Goal: Register for event/course

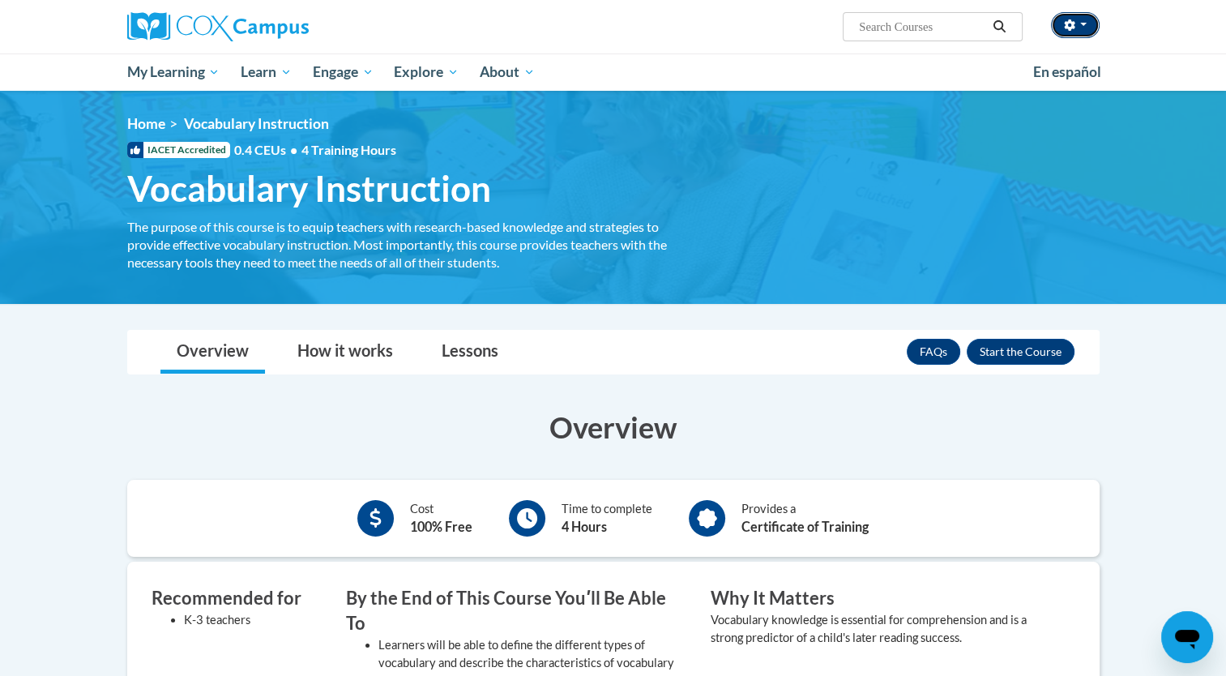
click at [602, 24] on icon "button" at bounding box center [1069, 24] width 11 height 11
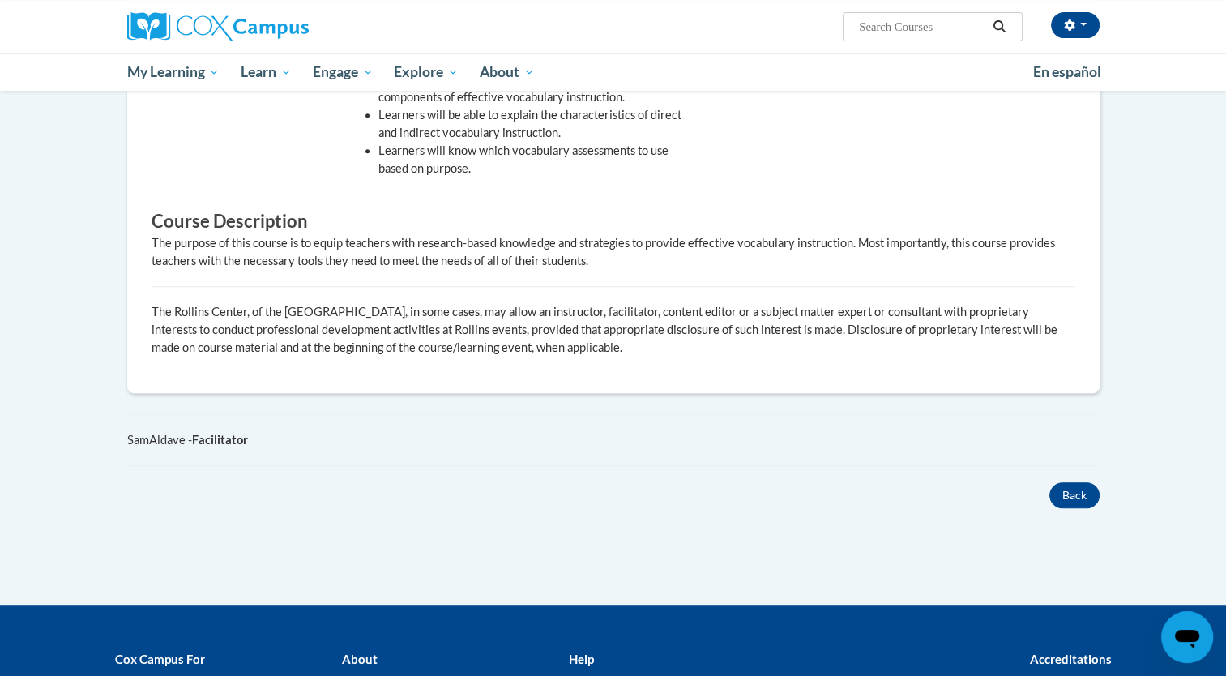
scroll to position [771, 0]
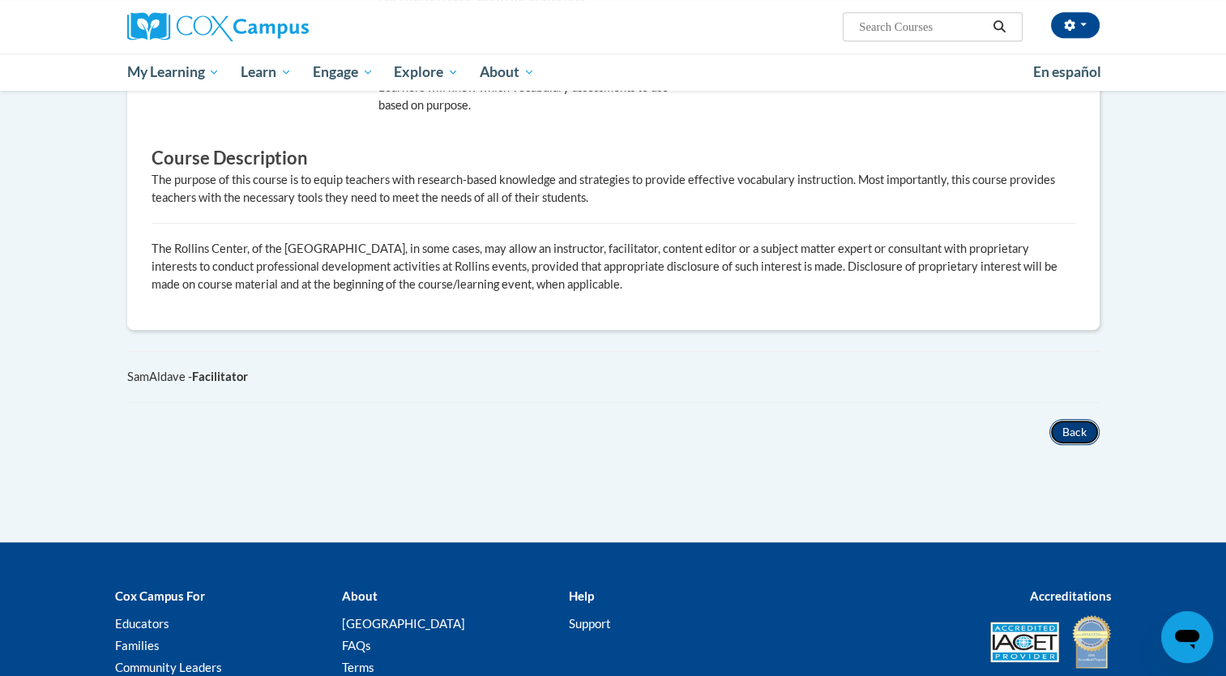
click at [602, 419] on button "Back" at bounding box center [1074, 432] width 50 height 26
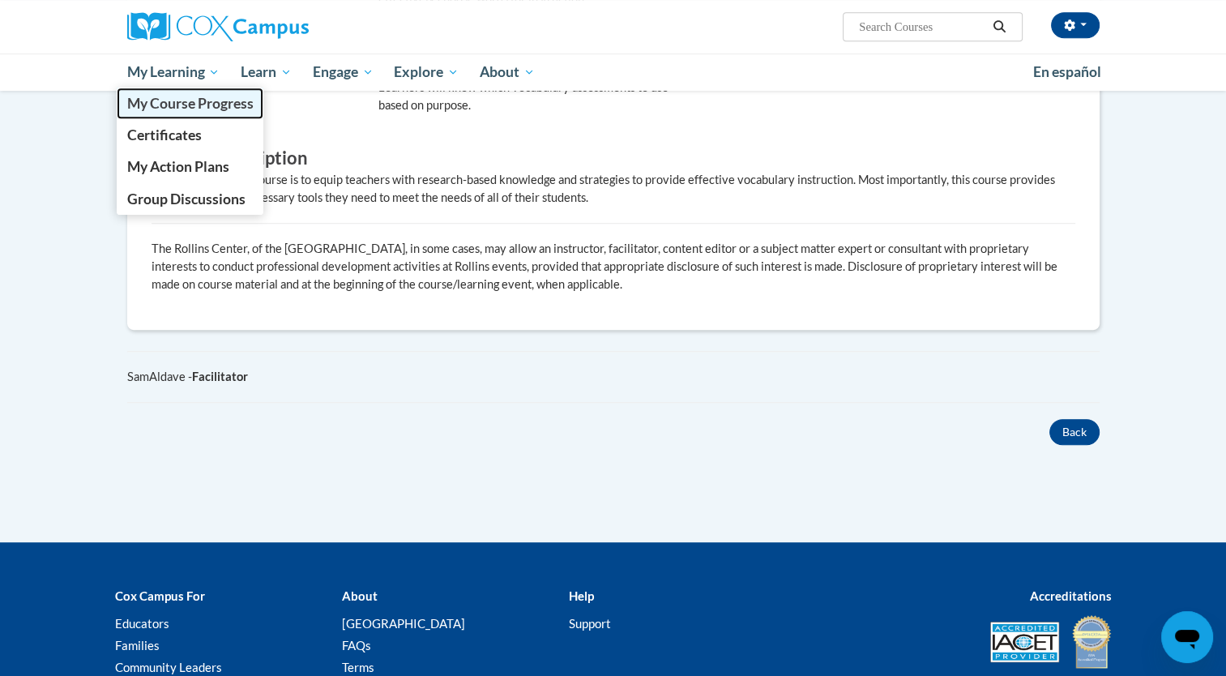
click at [167, 104] on span "My Course Progress" at bounding box center [189, 103] width 126 height 17
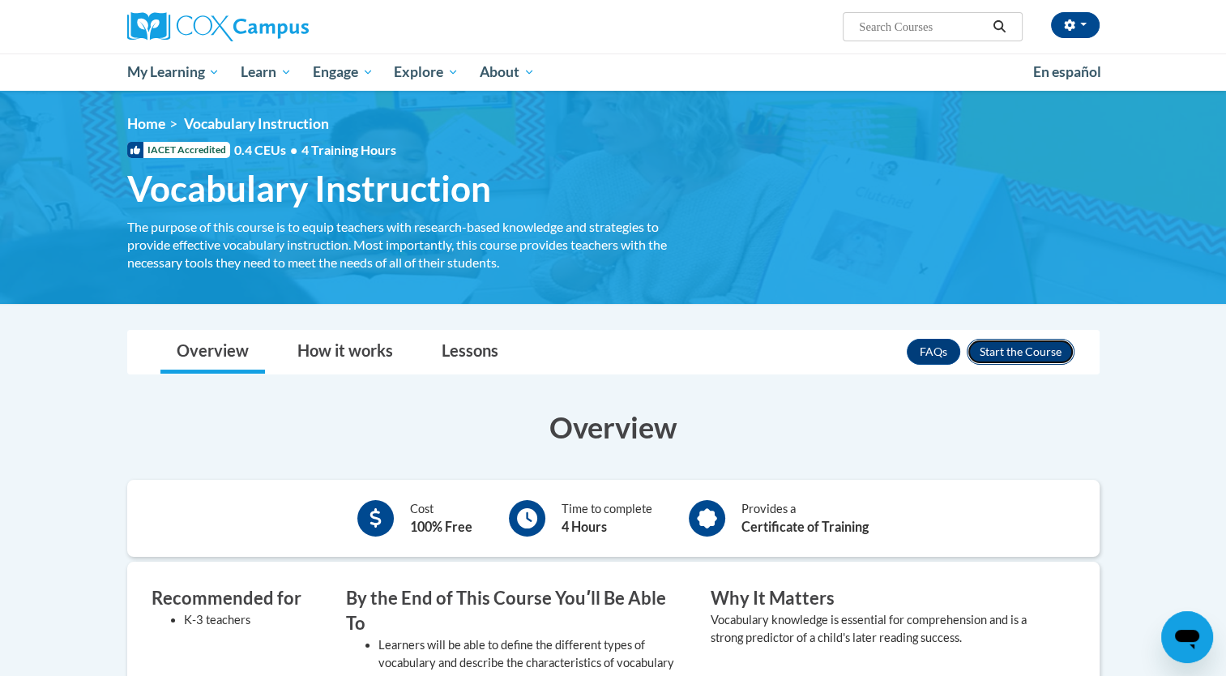
click at [1018, 348] on button "Enroll" at bounding box center [1021, 352] width 108 height 26
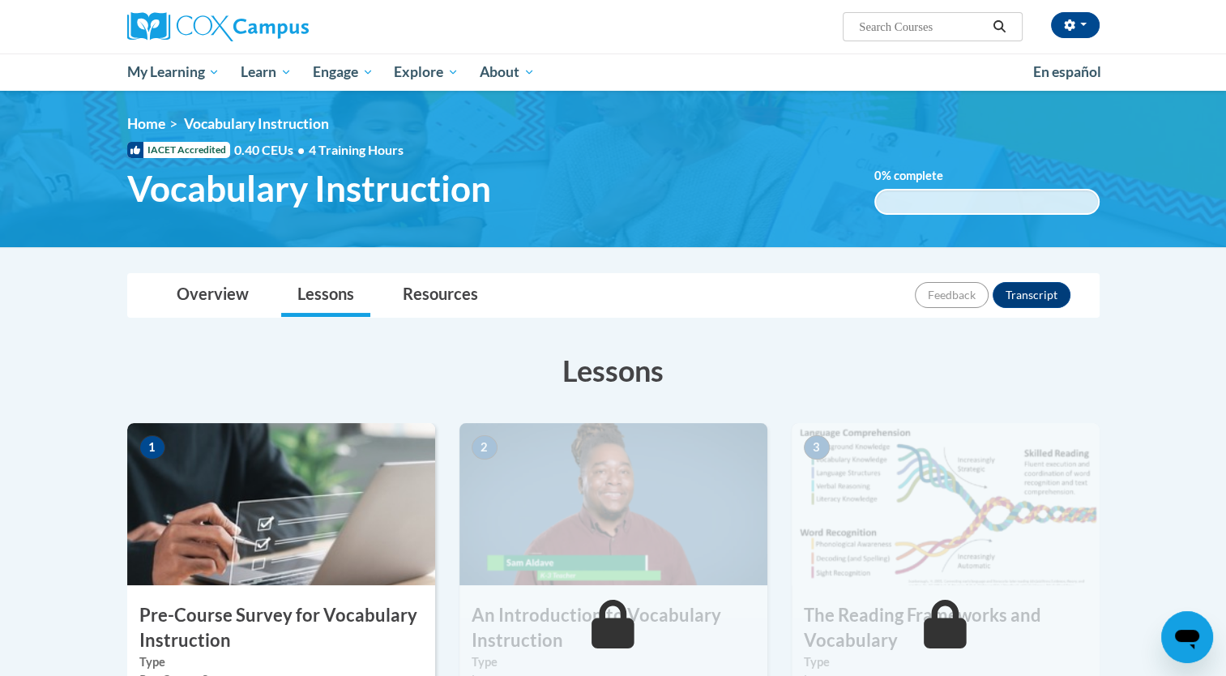
click at [346, 544] on img at bounding box center [281, 504] width 308 height 162
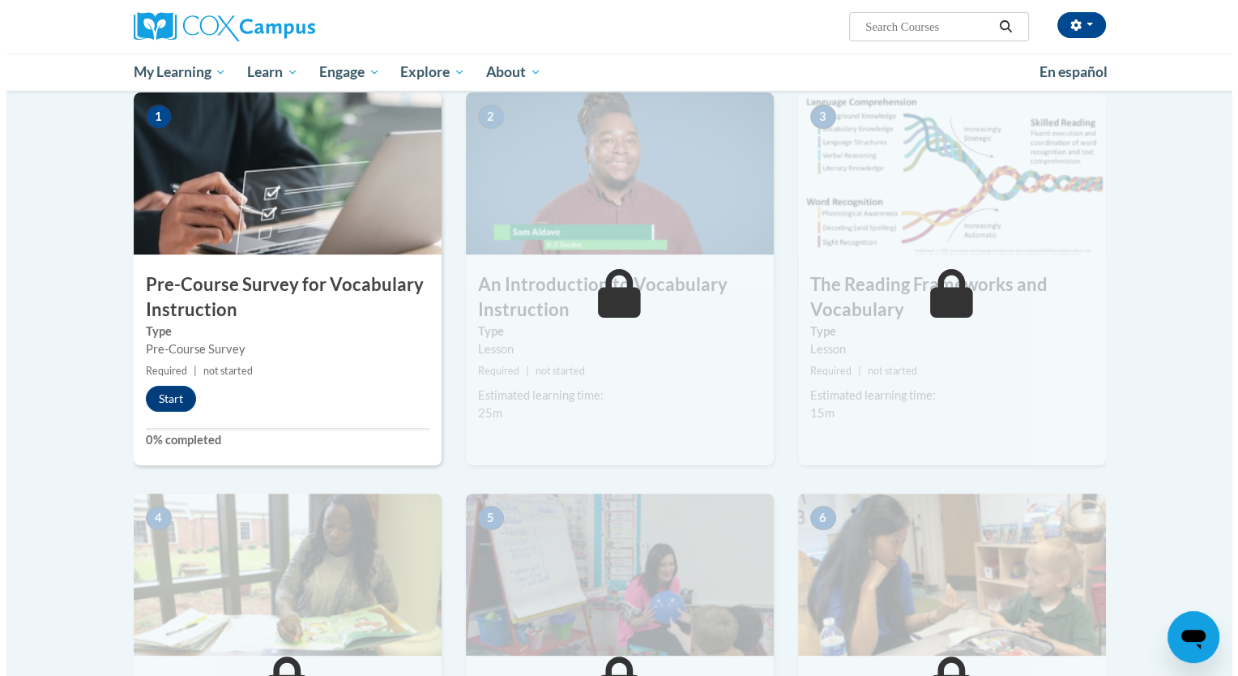
scroll to position [309, 0]
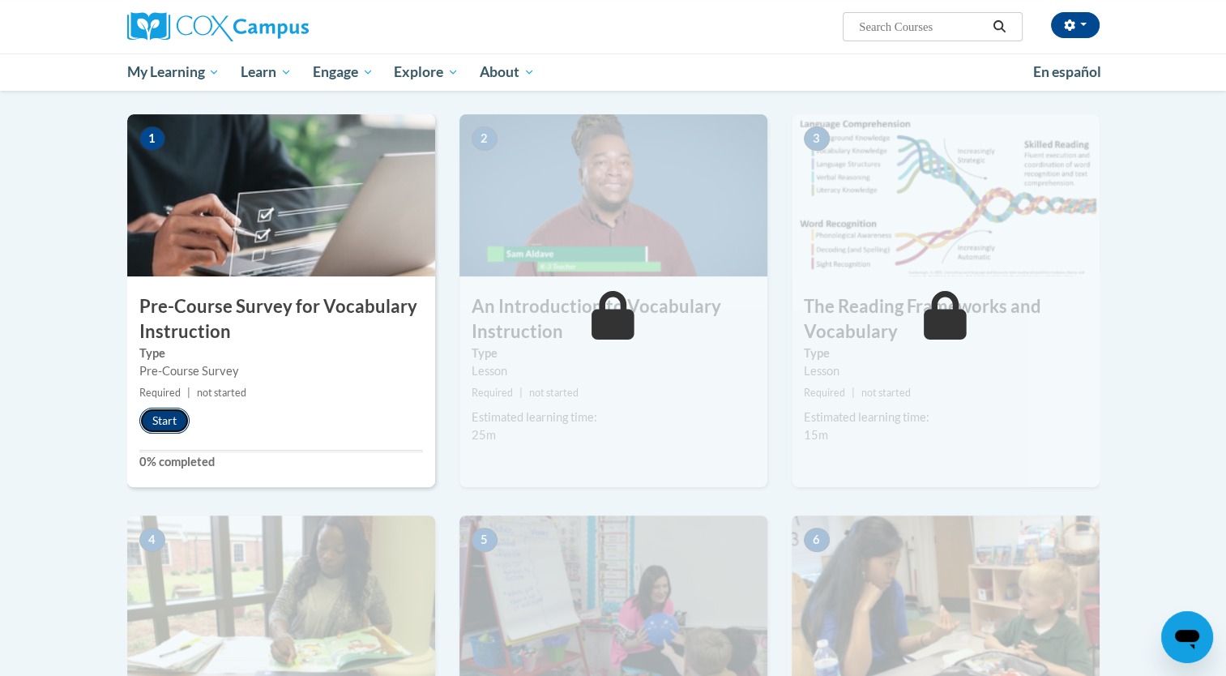
click at [165, 417] on button "Start" at bounding box center [164, 421] width 50 height 26
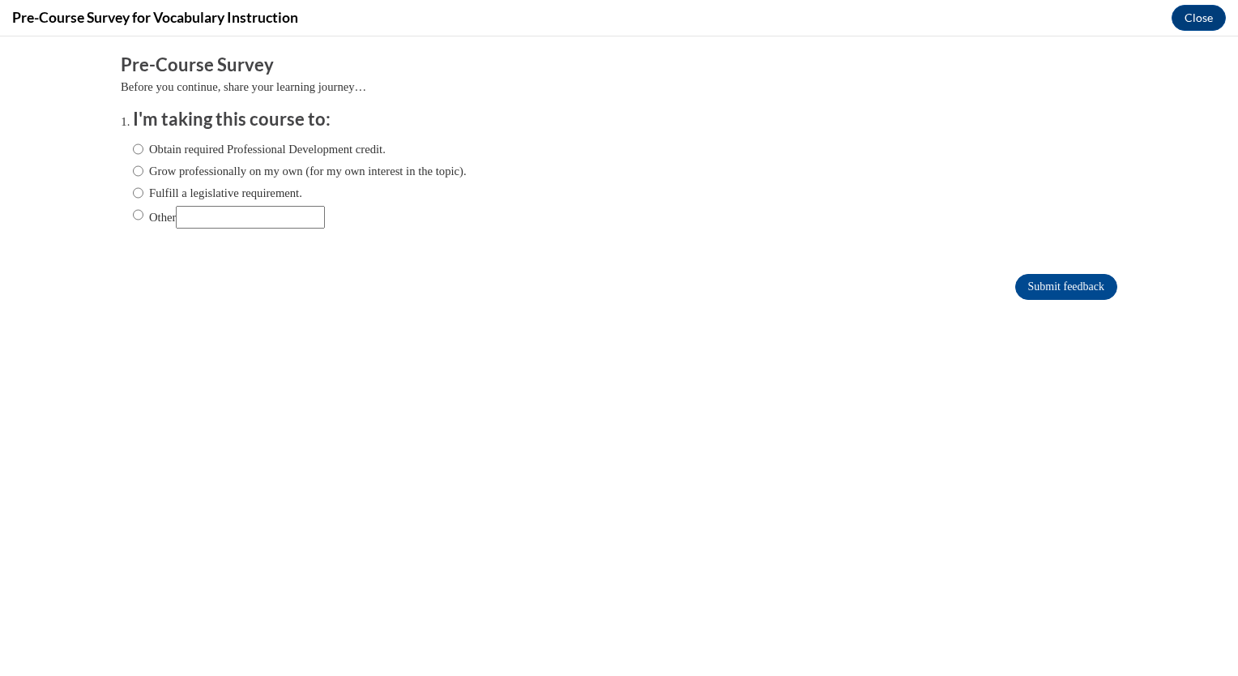
scroll to position [0, 0]
click at [133, 150] on input "Obtain required Professional Development credit." at bounding box center [138, 149] width 11 height 18
radio input "true"
click at [1048, 264] on form "Pre-Course Survey Before you continue, share your learning journey… I'm taking …" at bounding box center [619, 185] width 997 height 264
click at [1040, 291] on input "Submit feedback" at bounding box center [1066, 287] width 102 height 26
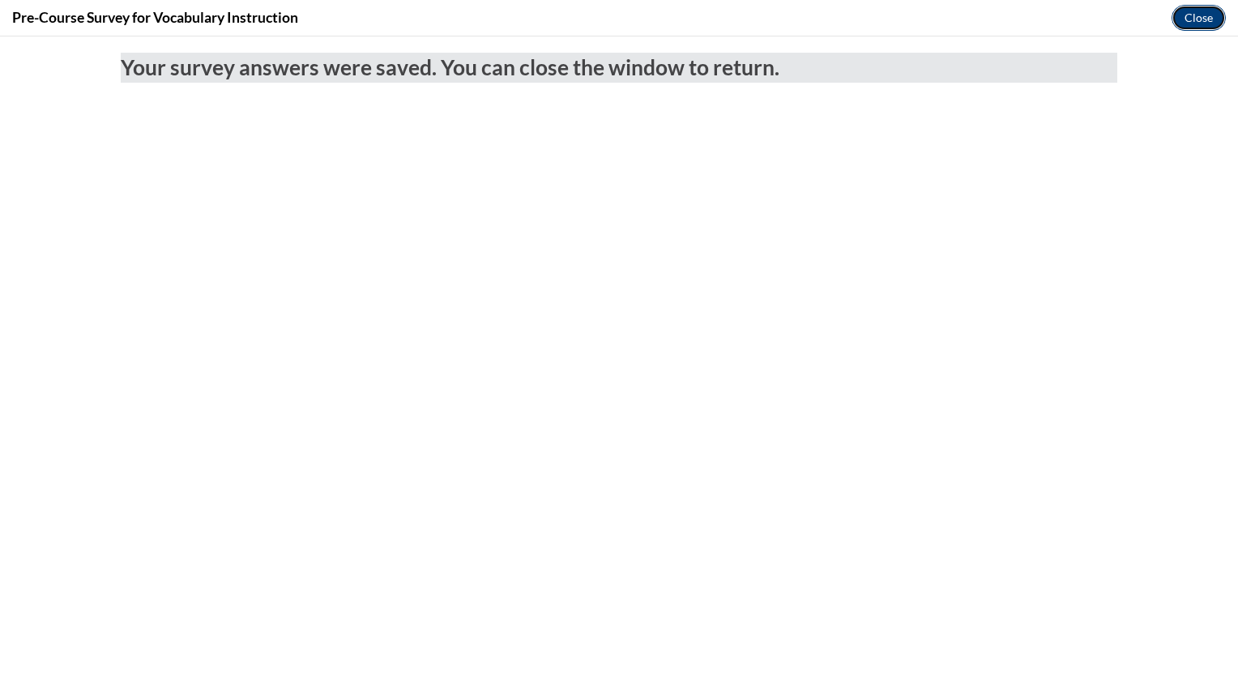
click at [1193, 28] on button "Close" at bounding box center [1199, 18] width 54 height 26
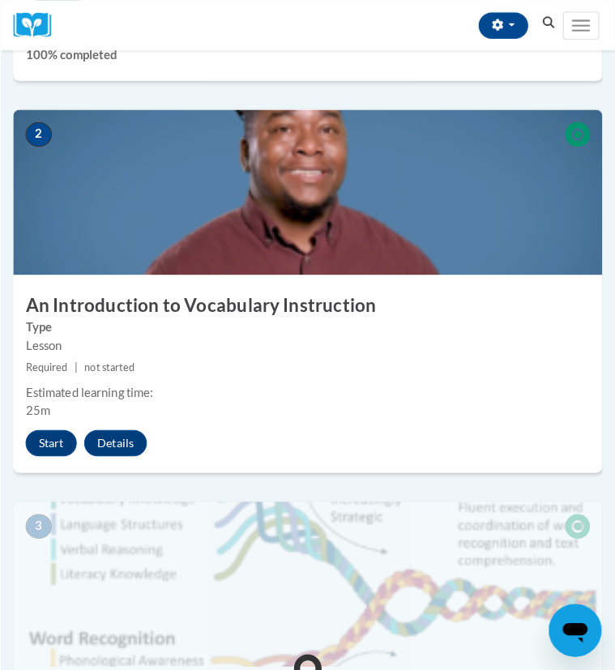
scroll to position [612, 0]
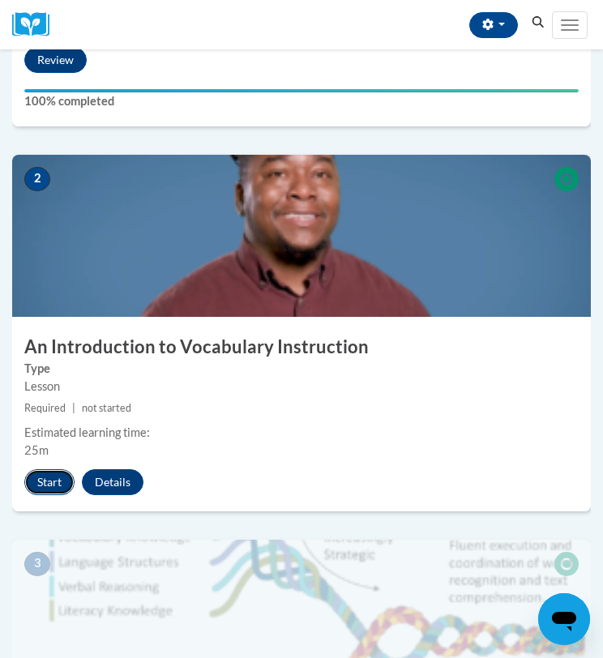
click at [43, 477] on button "Start" at bounding box center [49, 482] width 50 height 26
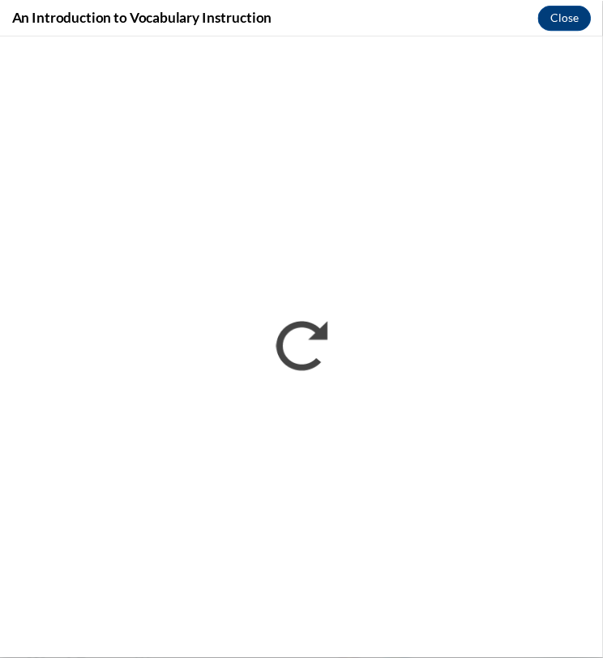
scroll to position [0, 0]
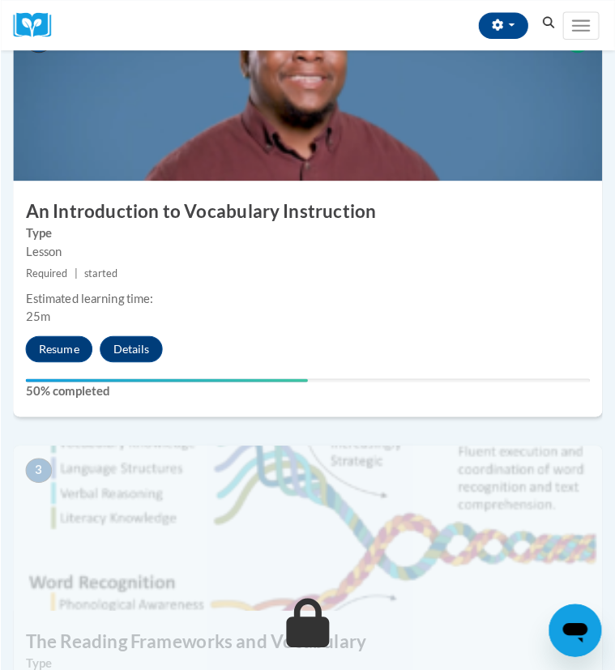
scroll to position [777, 0]
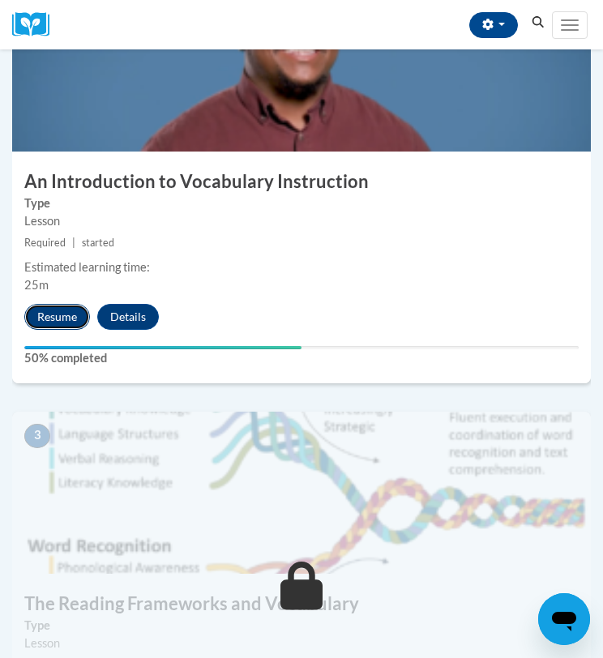
click at [53, 317] on button "Resume" at bounding box center [57, 317] width 66 height 26
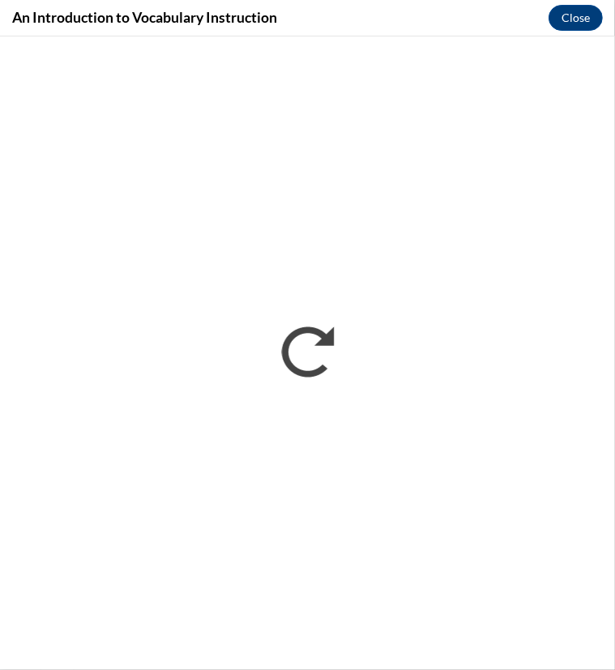
scroll to position [0, 0]
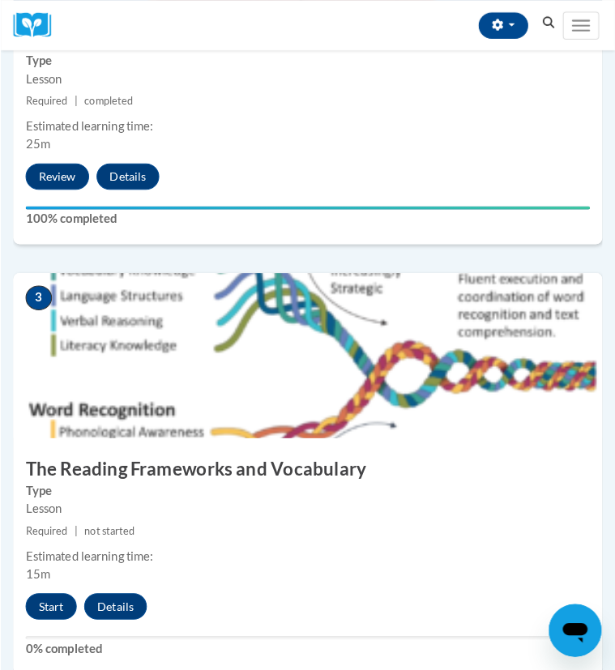
scroll to position [937, 0]
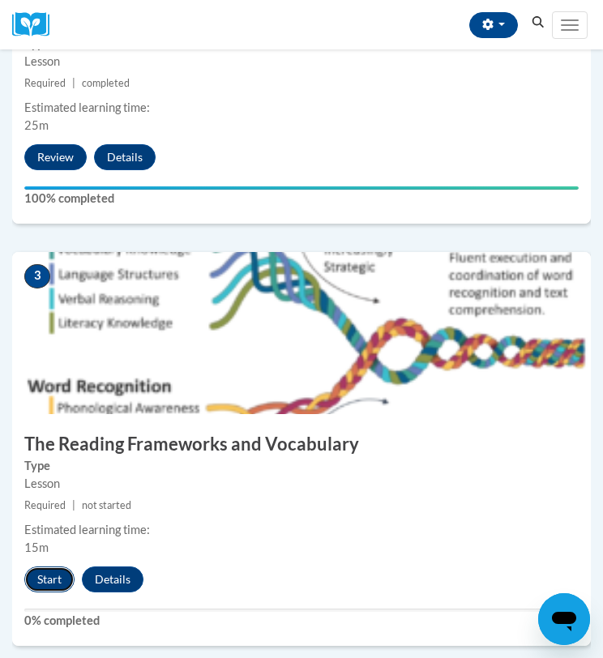
click at [44, 589] on button "Start" at bounding box center [49, 579] width 50 height 26
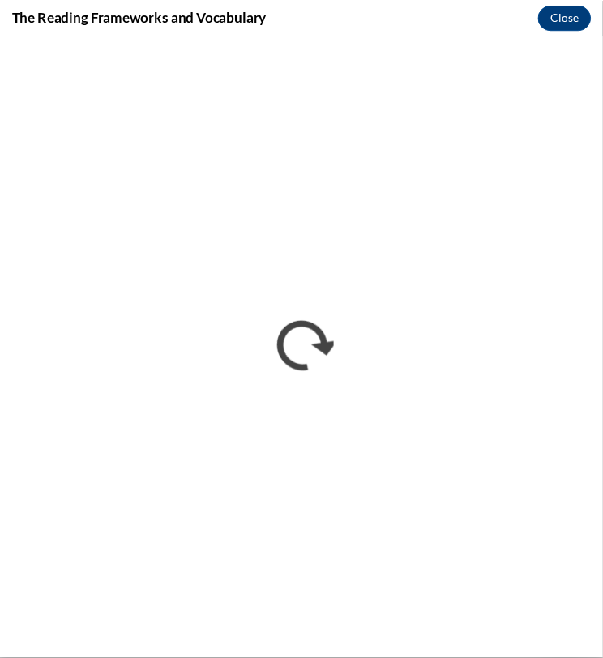
scroll to position [0, 0]
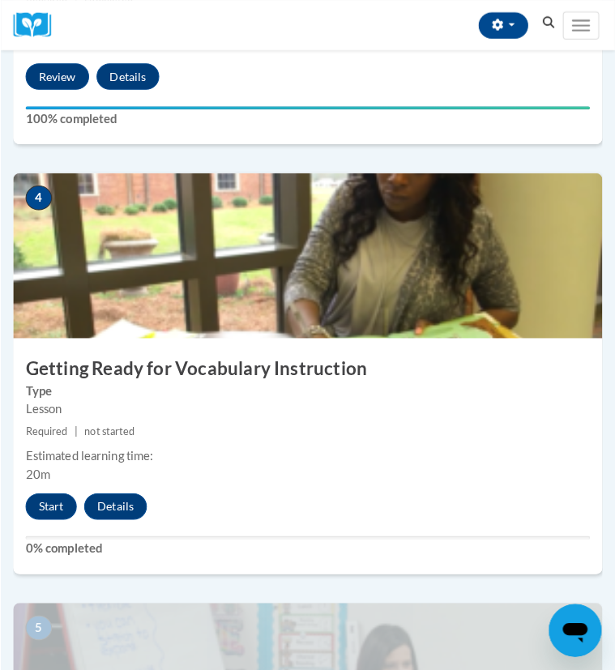
scroll to position [1468, 0]
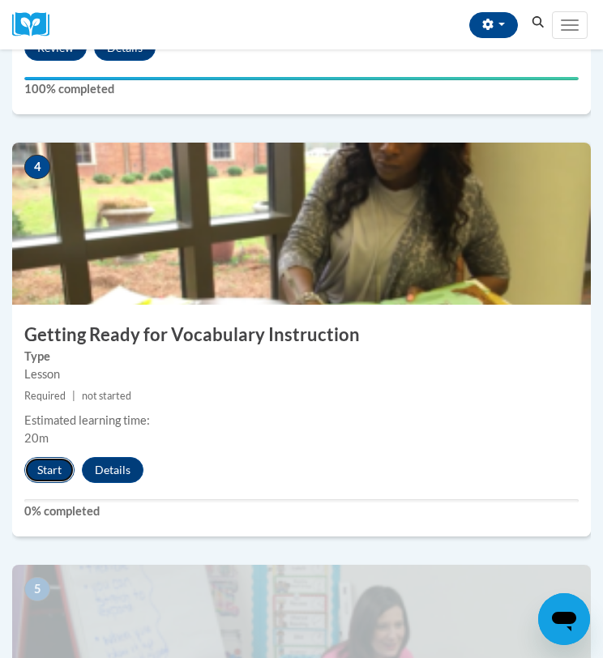
click at [53, 472] on button "Start" at bounding box center [49, 470] width 50 height 26
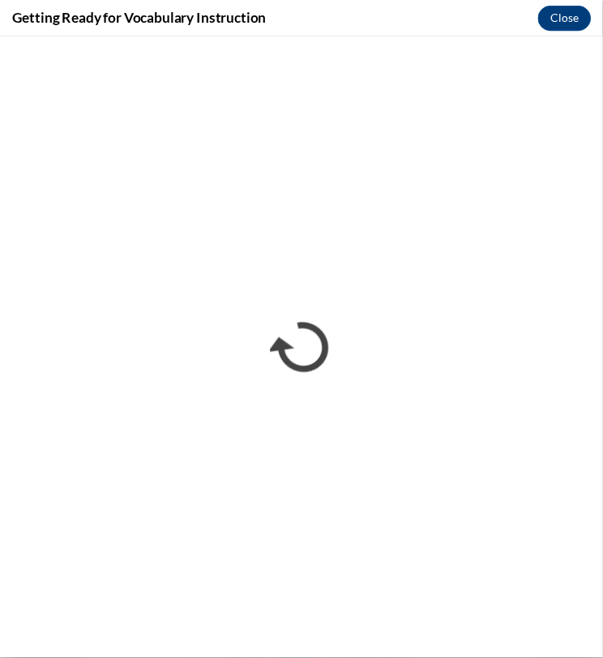
scroll to position [0, 0]
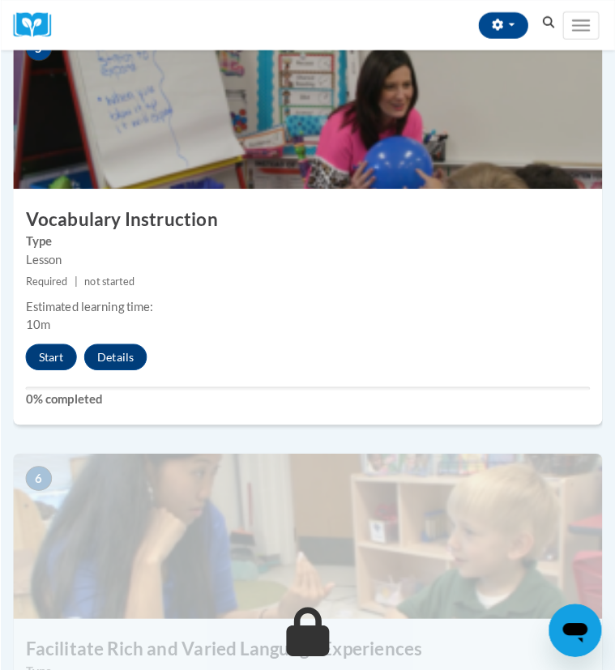
scroll to position [2000, 0]
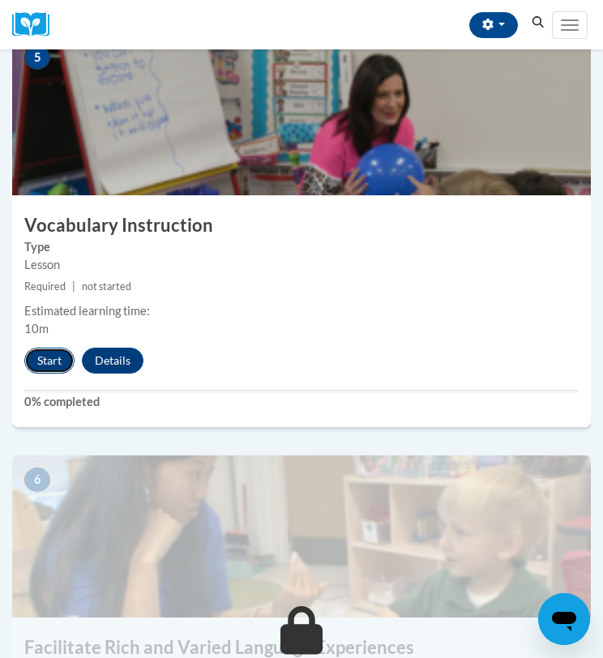
click at [34, 365] on button "Start" at bounding box center [49, 361] width 50 height 26
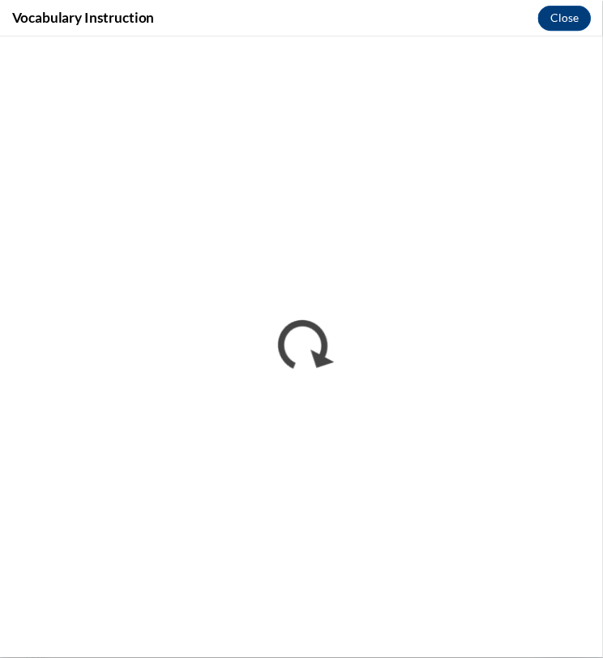
scroll to position [0, 0]
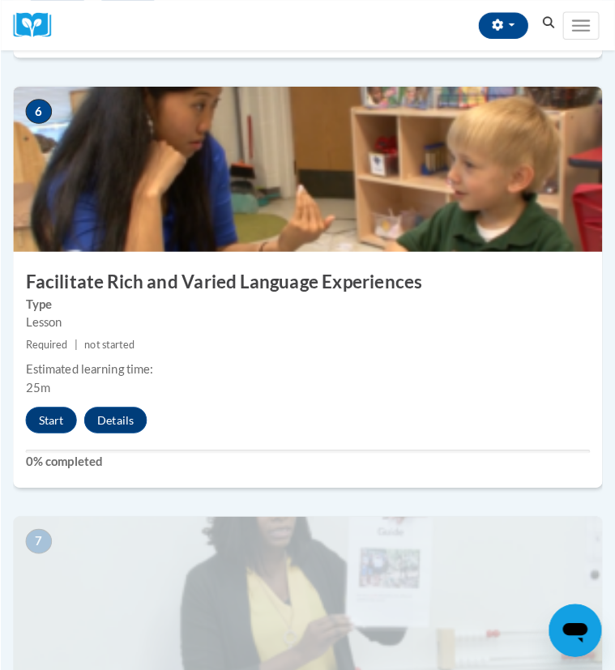
scroll to position [2376, 0]
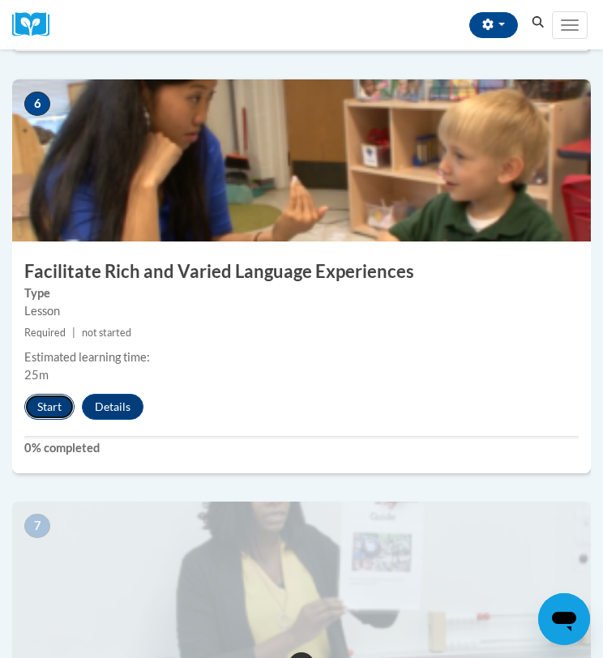
click at [42, 406] on button "Start" at bounding box center [49, 407] width 50 height 26
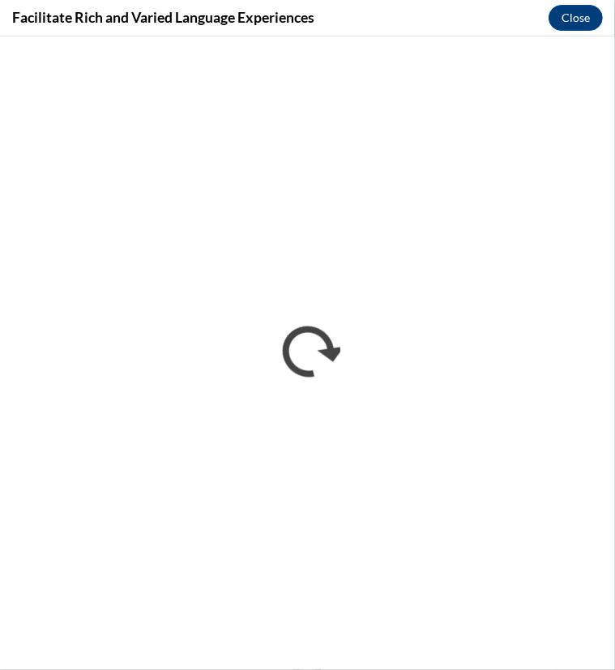
scroll to position [0, 0]
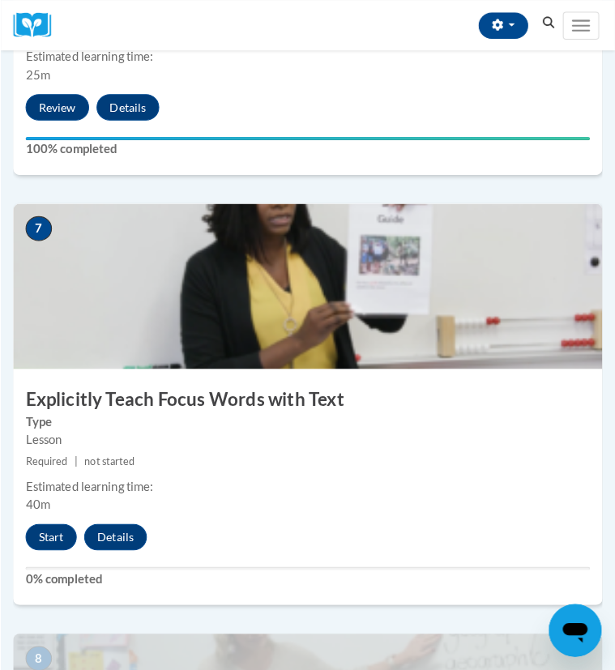
scroll to position [2683, 0]
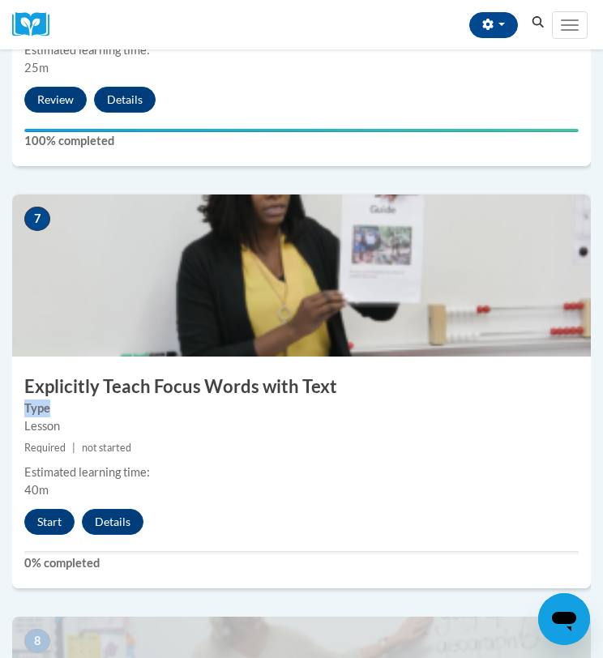
drag, startPoint x: 570, startPoint y: 393, endPoint x: 574, endPoint y: 403, distance: 10.5
click at [574, 403] on div "7 Explicitly Teach Focus Words with Text Type Lesson Required | not started Est…" at bounding box center [301, 391] width 579 height 394
click at [45, 519] on button "Start" at bounding box center [49, 522] width 50 height 26
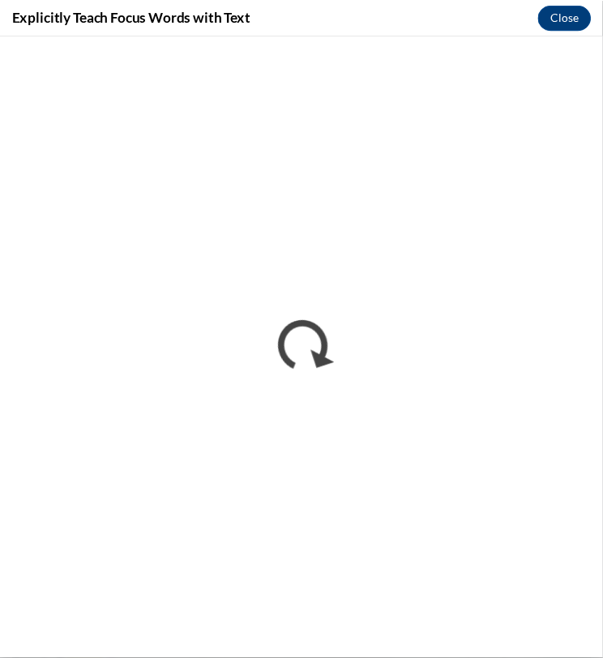
scroll to position [0, 0]
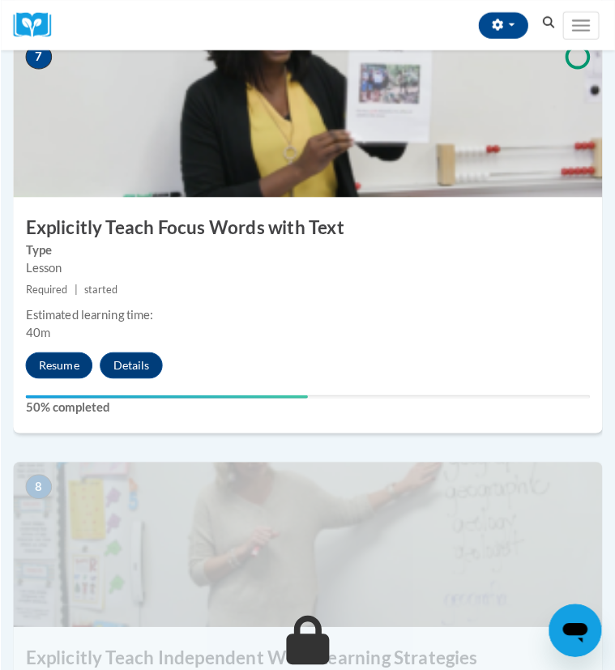
scroll to position [2851, 0]
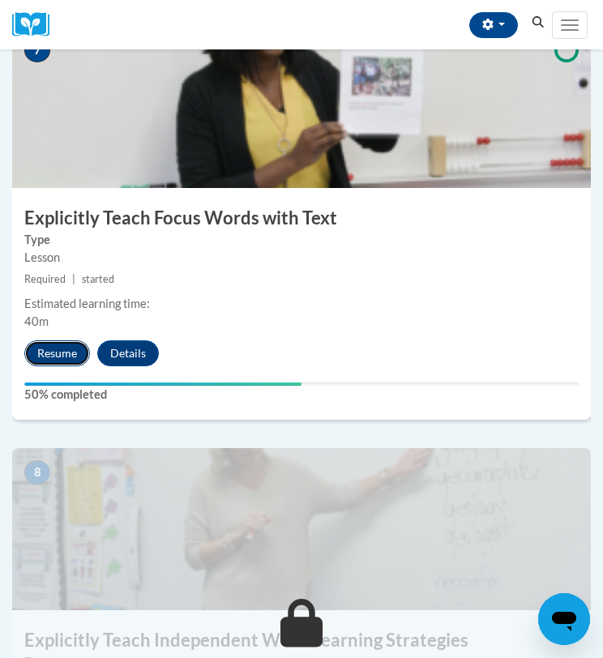
click at [47, 349] on button "Resume" at bounding box center [57, 353] width 66 height 26
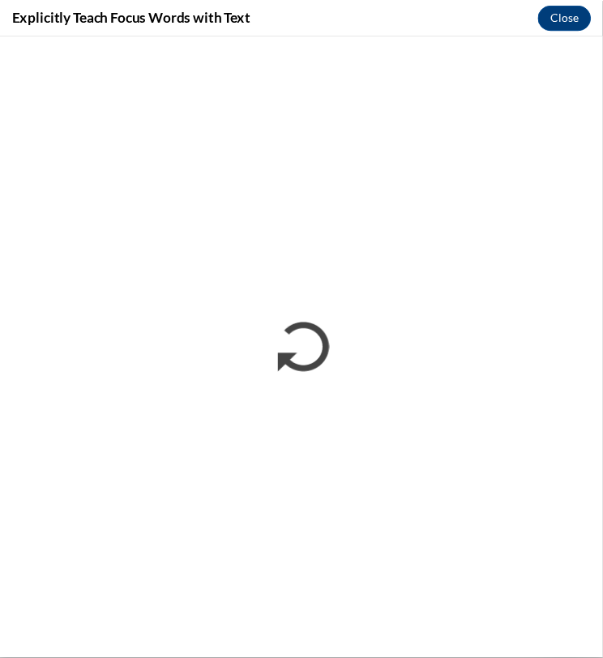
scroll to position [0, 0]
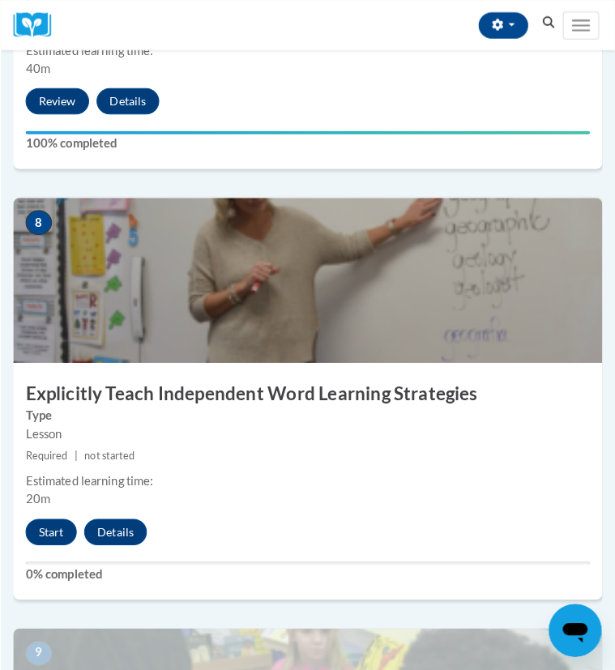
scroll to position [3128, 0]
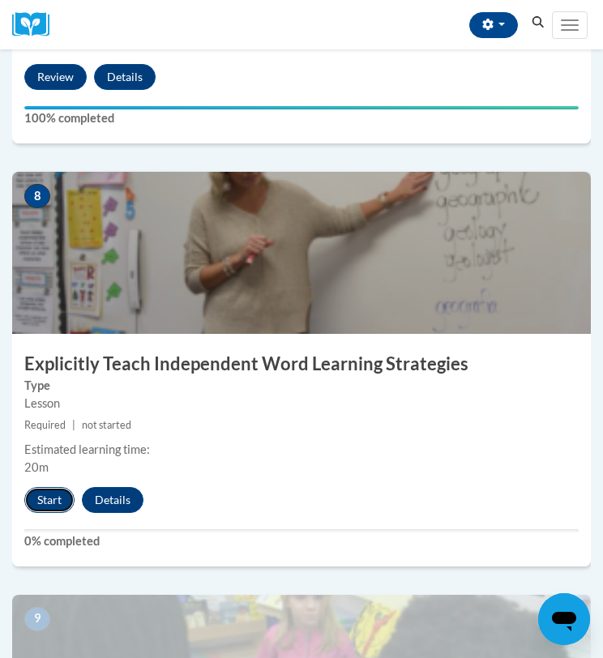
click at [45, 494] on button "Start" at bounding box center [49, 500] width 50 height 26
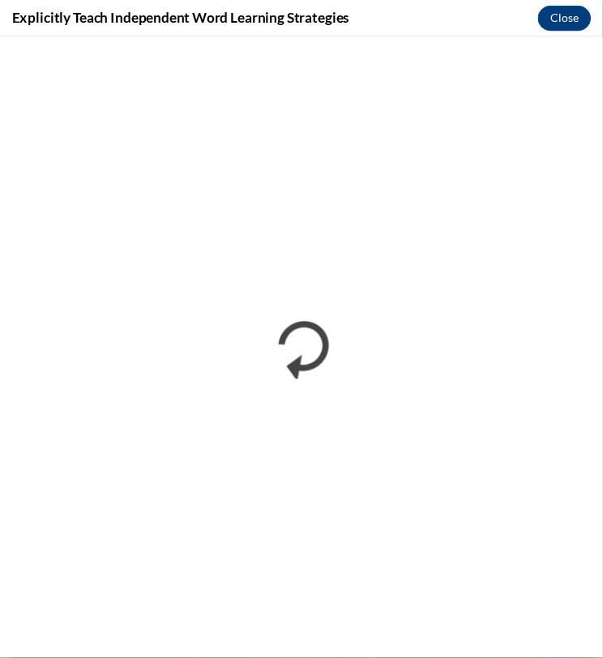
scroll to position [0, 0]
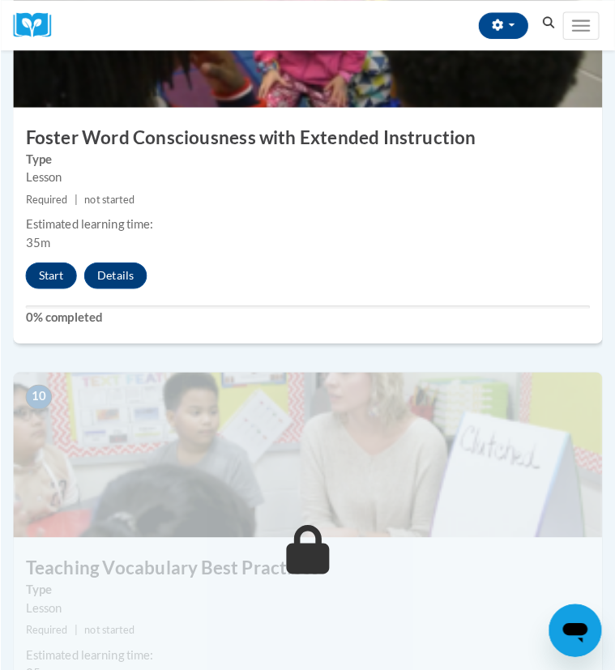
scroll to position [3739, 0]
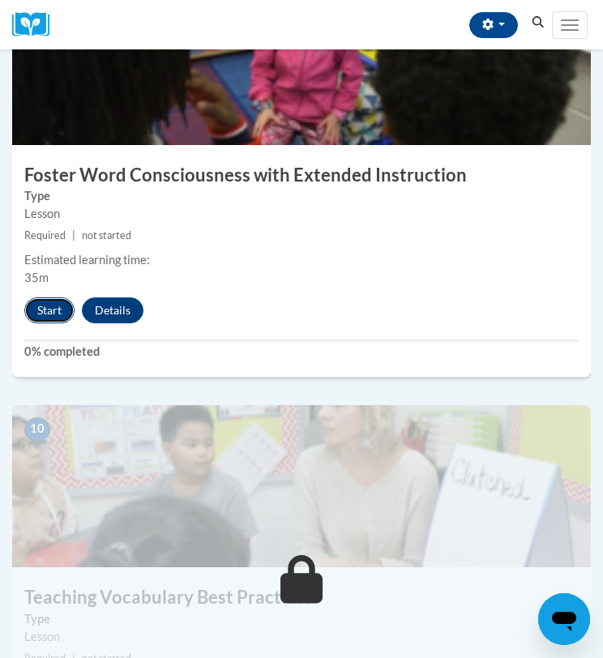
click at [63, 313] on button "Start" at bounding box center [49, 310] width 50 height 26
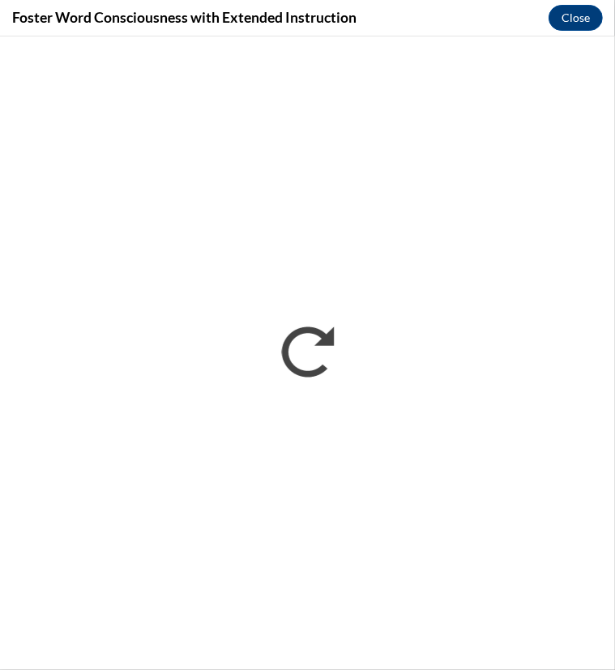
scroll to position [0, 0]
